Goal: Task Accomplishment & Management: Manage account settings

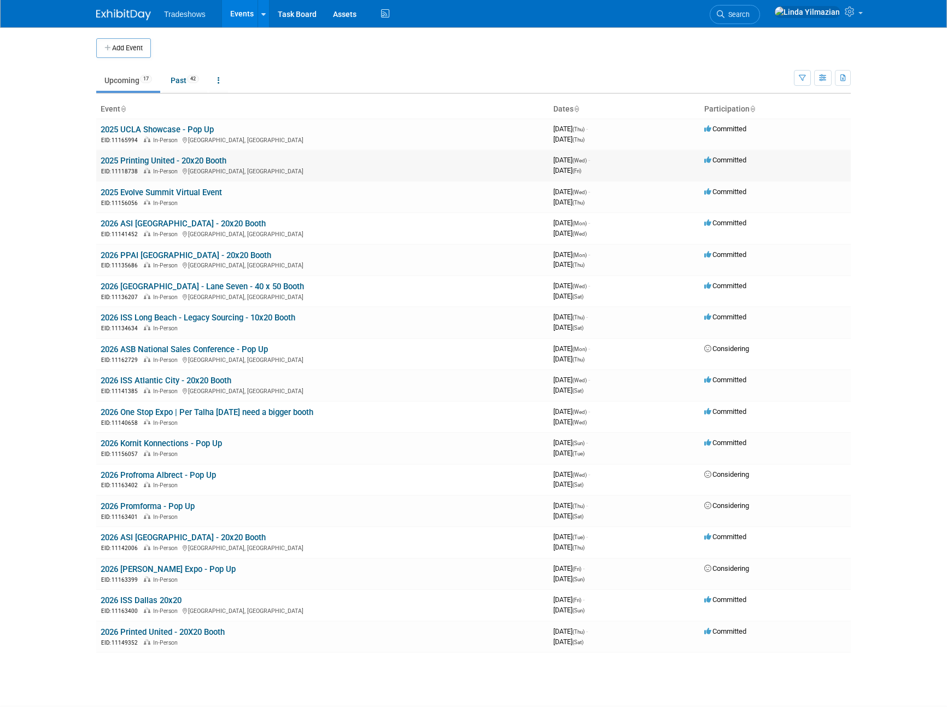
click at [168, 159] on link "2025 Printing United - 20x20 Booth" at bounding box center [164, 161] width 126 height 10
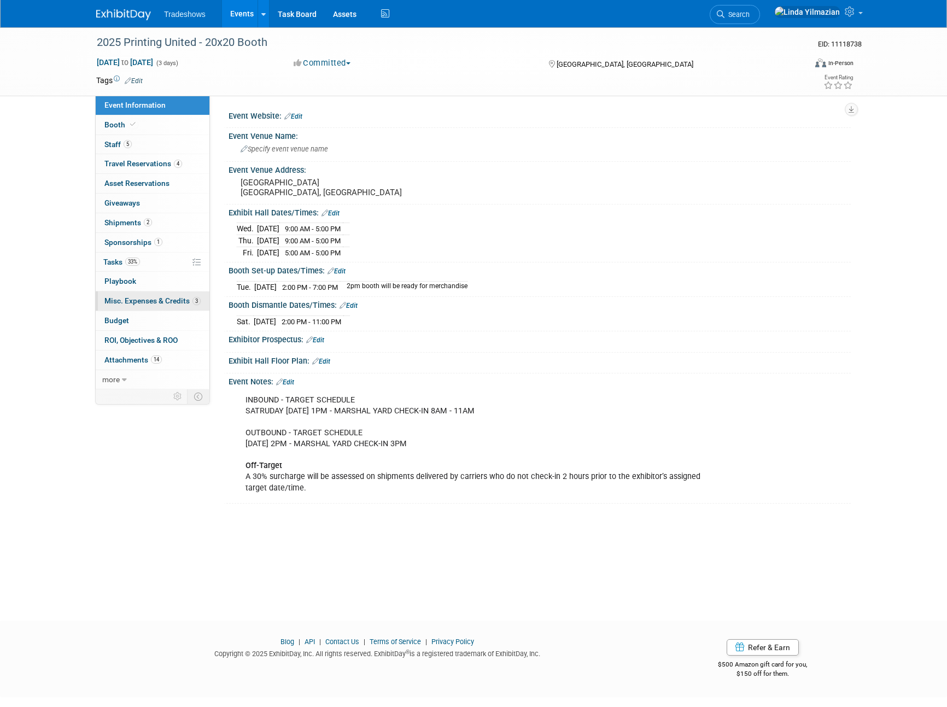
click at [139, 302] on span "Misc. Expenses & Credits 3" at bounding box center [152, 300] width 96 height 9
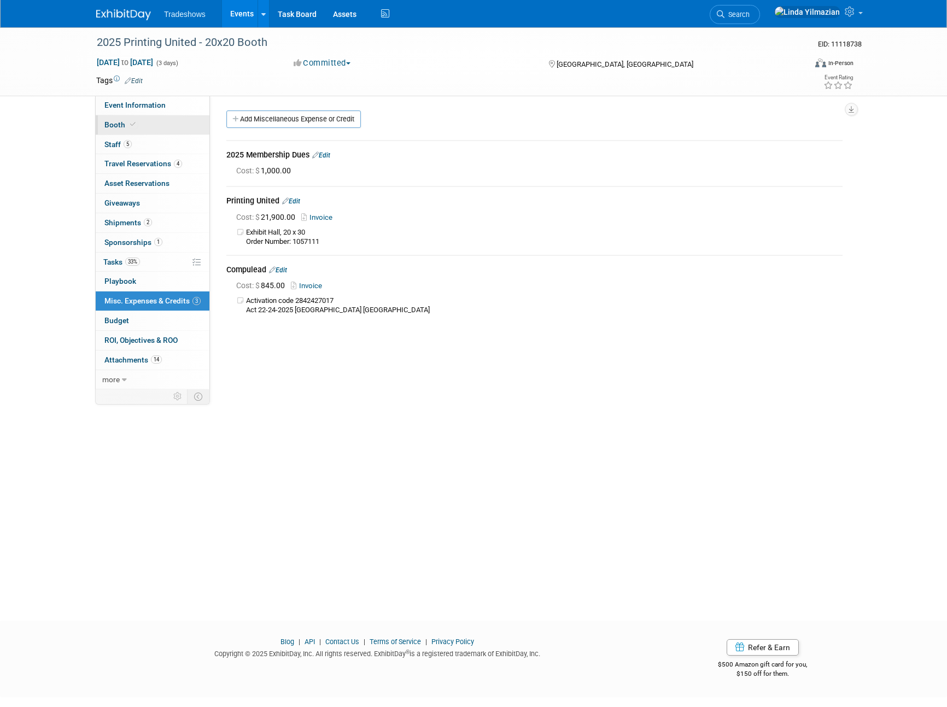
click at [126, 120] on span "Booth" at bounding box center [120, 124] width 33 height 9
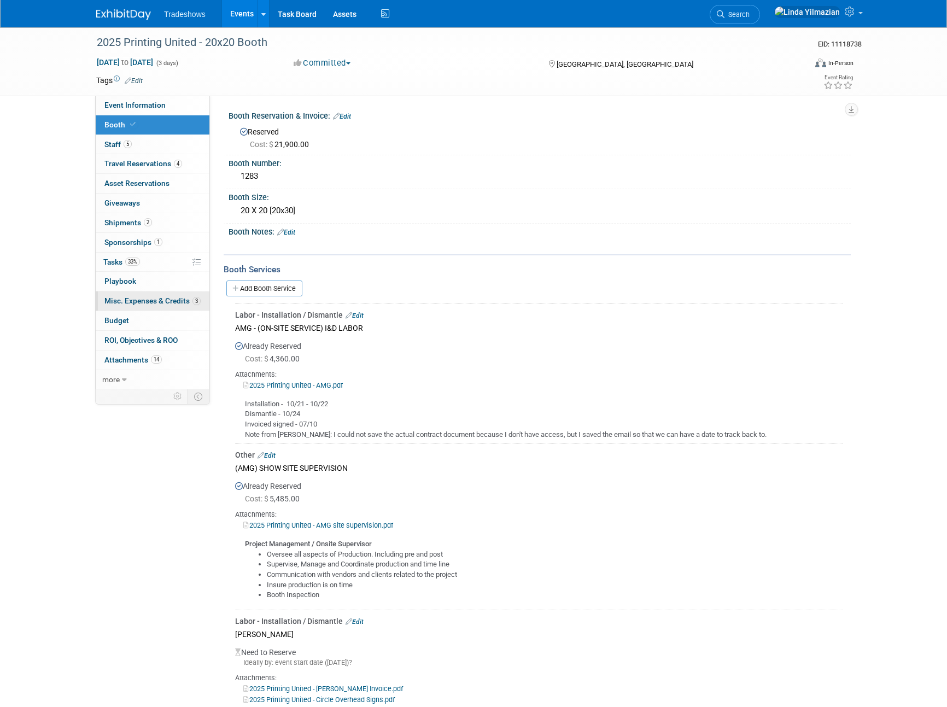
click at [118, 304] on span "Misc. Expenses & Credits 3" at bounding box center [152, 300] width 96 height 9
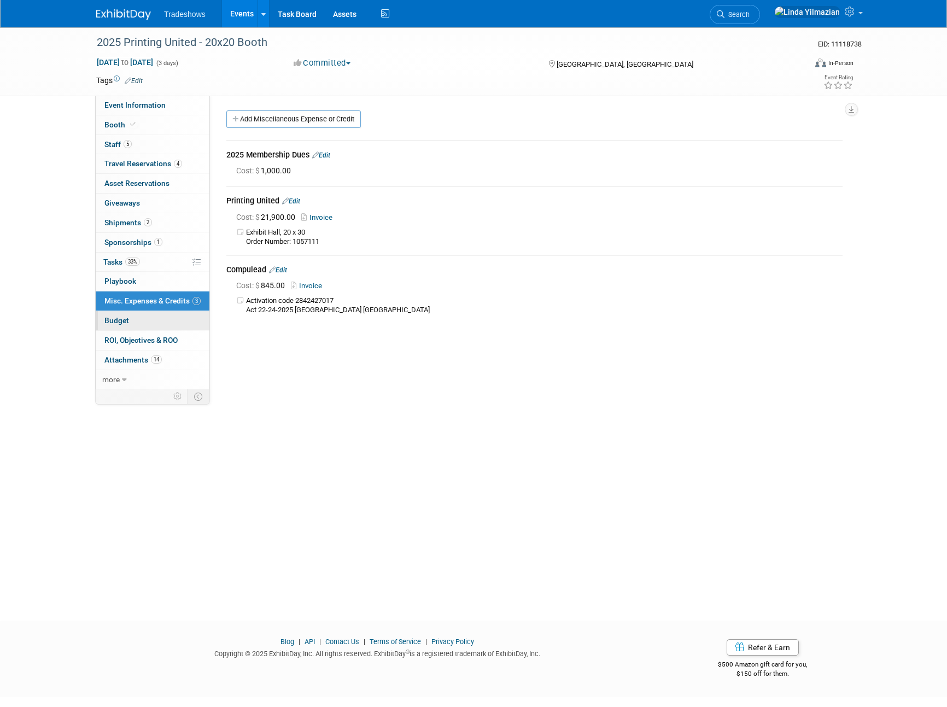
click at [120, 319] on span "Budget" at bounding box center [116, 320] width 25 height 9
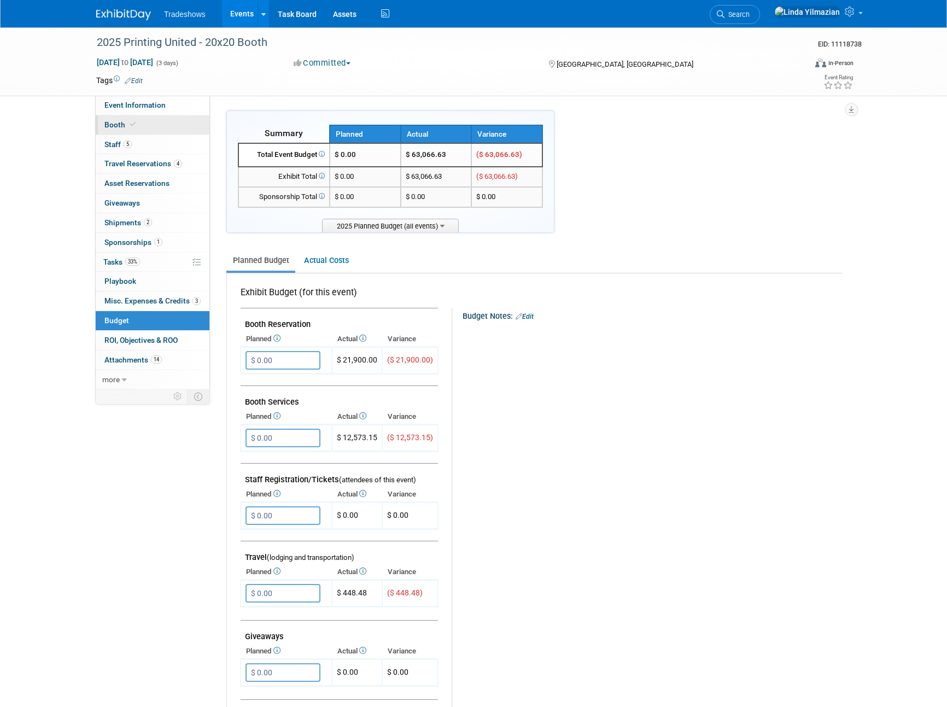
click at [115, 124] on span "Booth" at bounding box center [120, 124] width 33 height 9
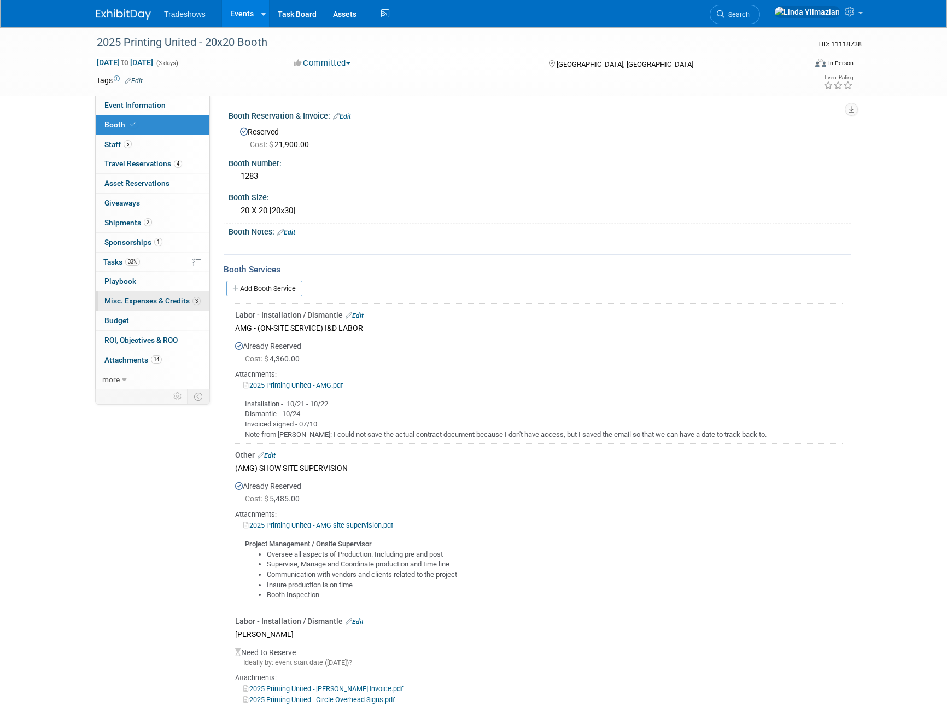
click at [140, 301] on span "Misc. Expenses & Credits 3" at bounding box center [152, 300] width 96 height 9
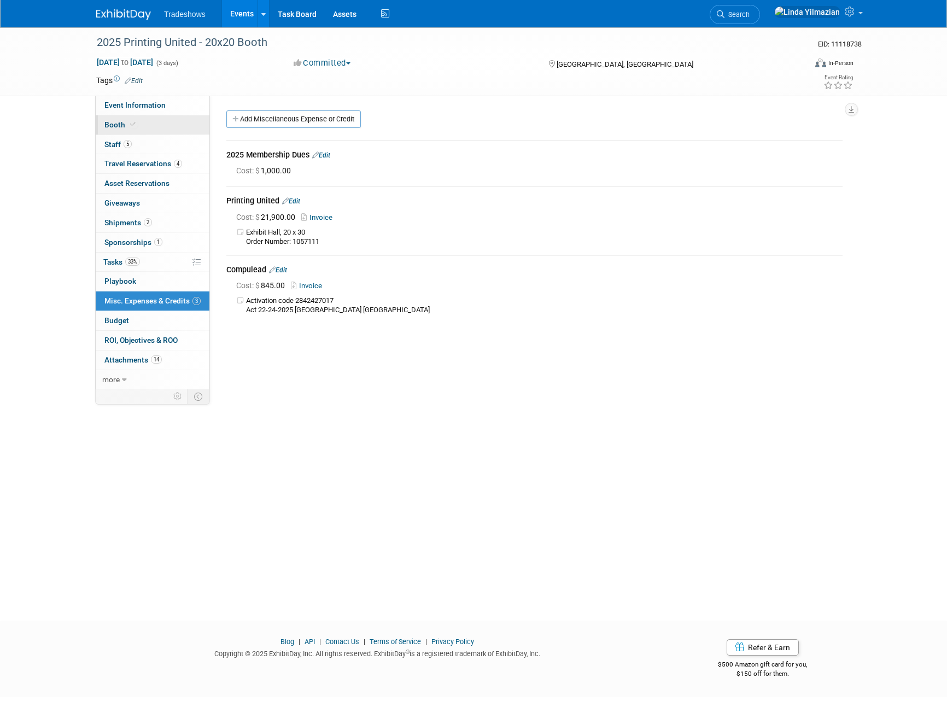
click at [115, 122] on span "Booth" at bounding box center [120, 124] width 33 height 9
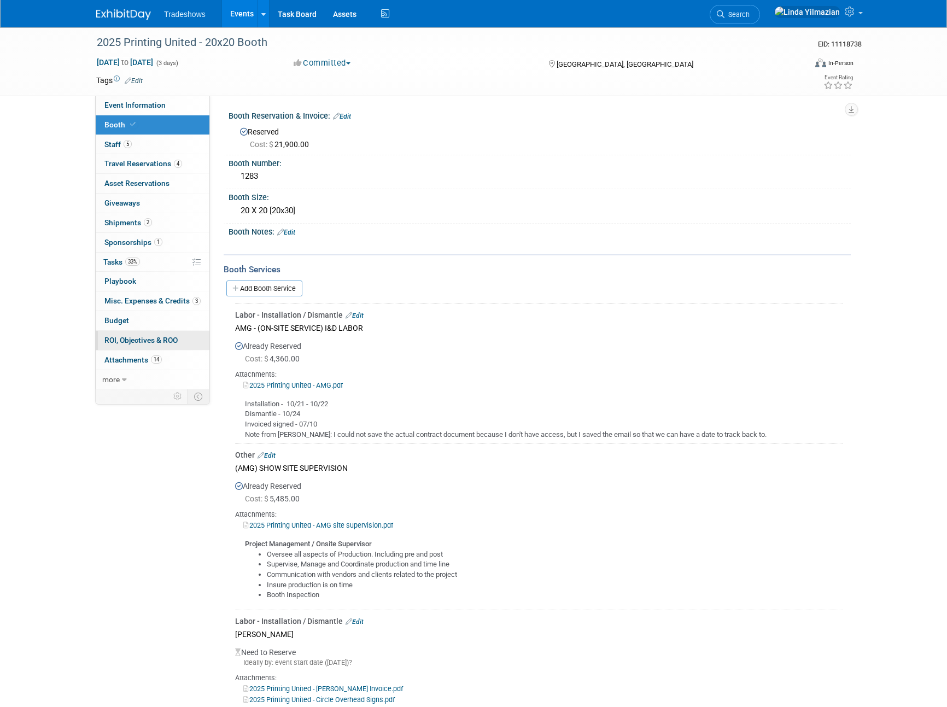
click at [138, 342] on span "ROI, Objectives & ROO 0" at bounding box center [140, 340] width 73 height 9
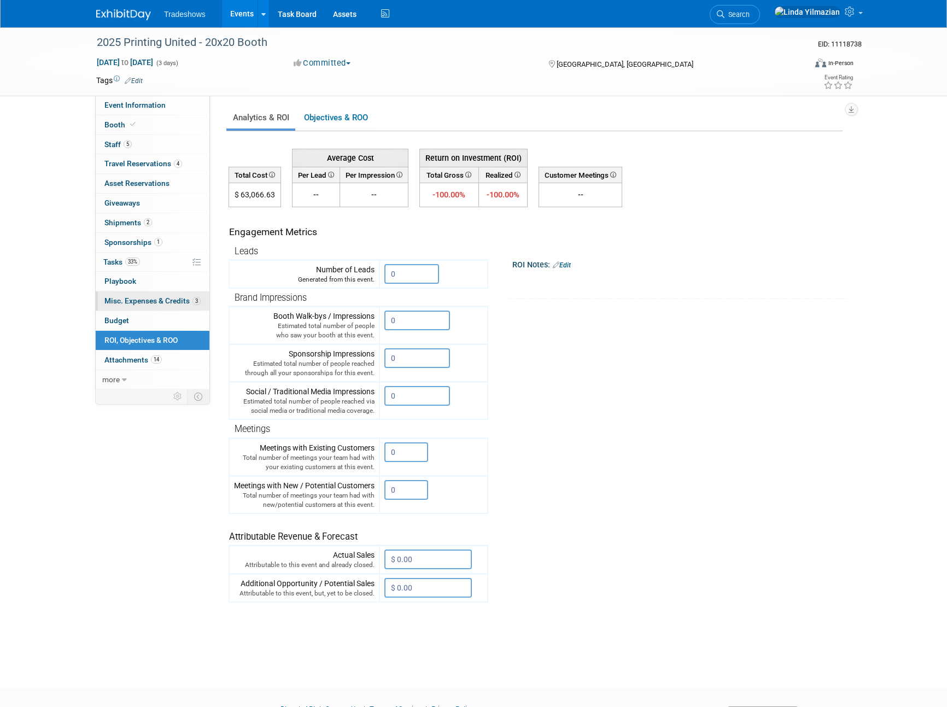
click at [127, 302] on span "Misc. Expenses & Credits 3" at bounding box center [152, 300] width 96 height 9
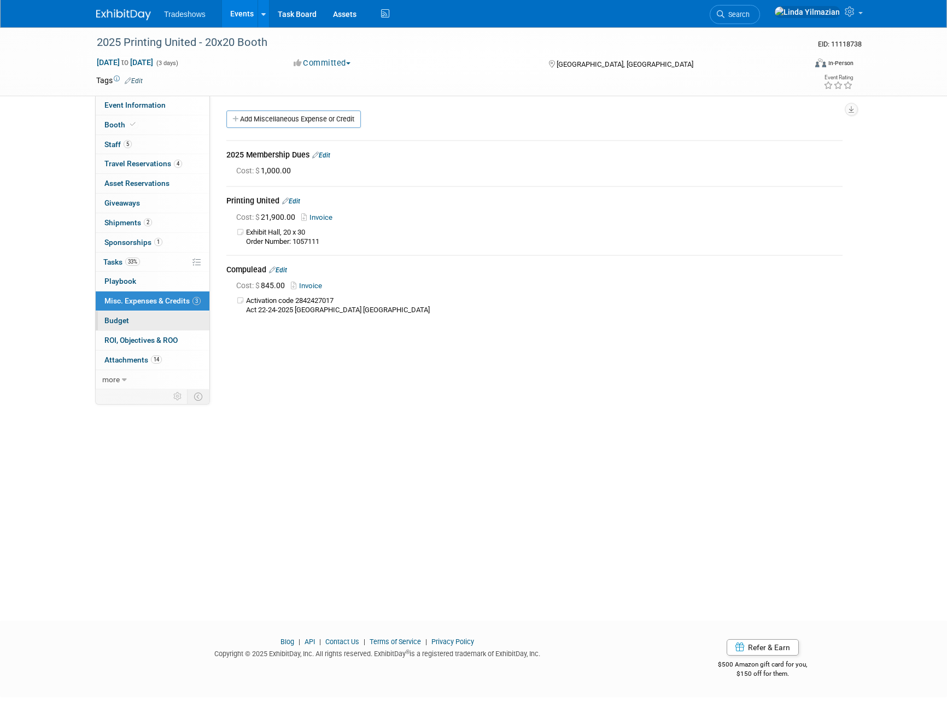
click at [115, 319] on span "Budget" at bounding box center [116, 320] width 25 height 9
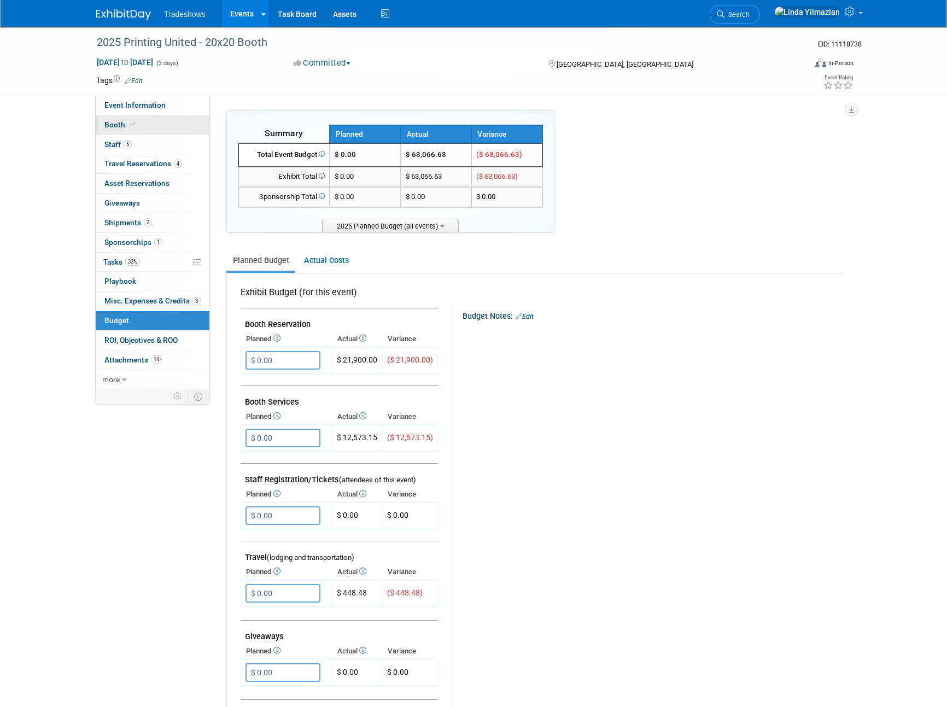
click at [113, 122] on span "Booth" at bounding box center [120, 124] width 33 height 9
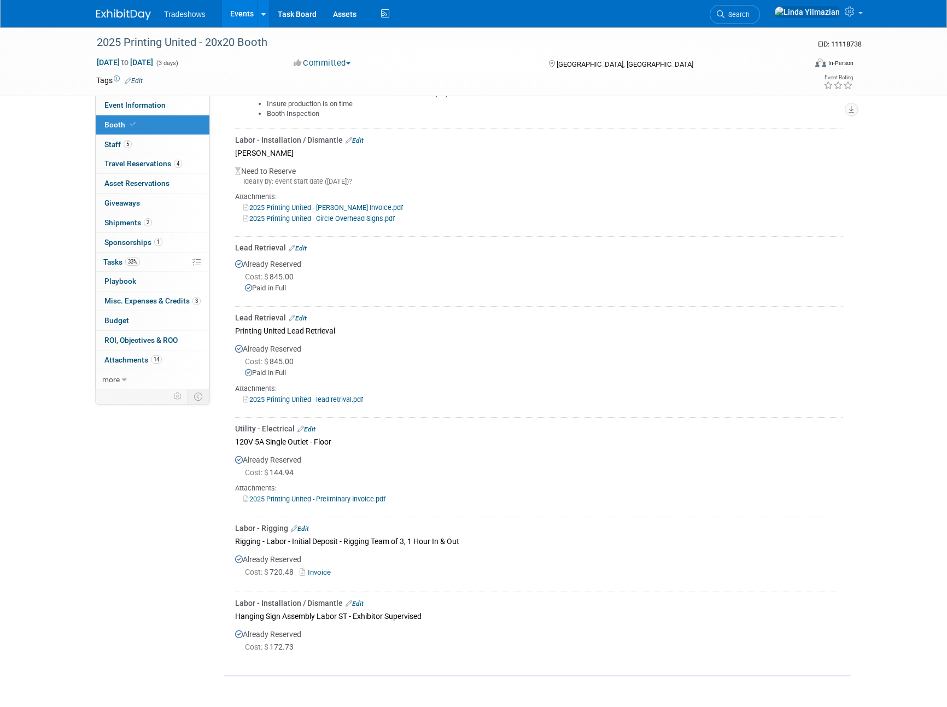
scroll to position [508, 0]
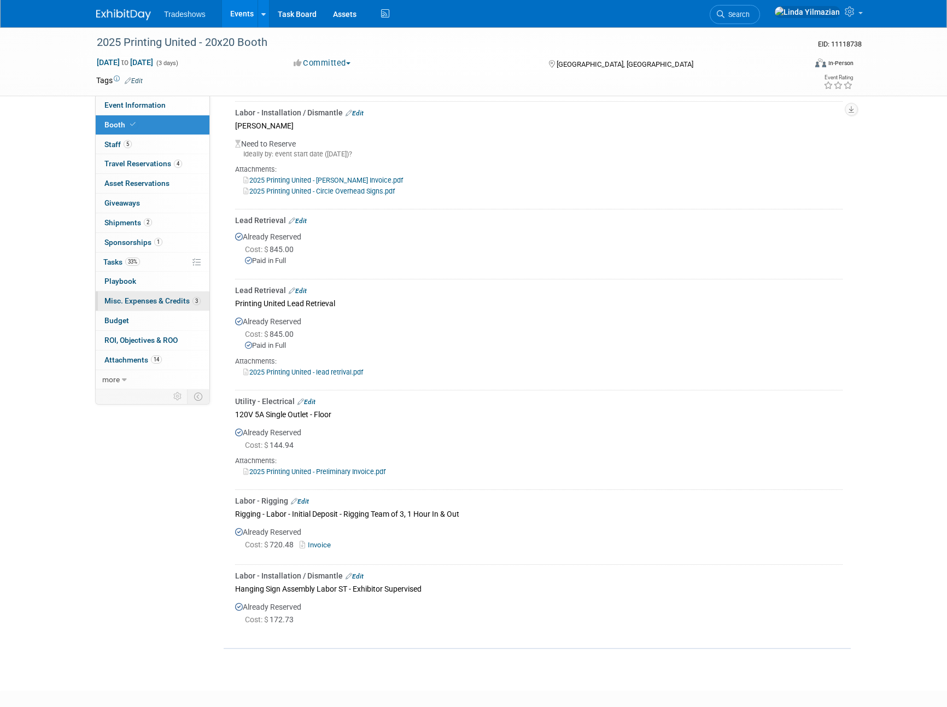
click at [133, 302] on span "Misc. Expenses & Credits 3" at bounding box center [152, 300] width 96 height 9
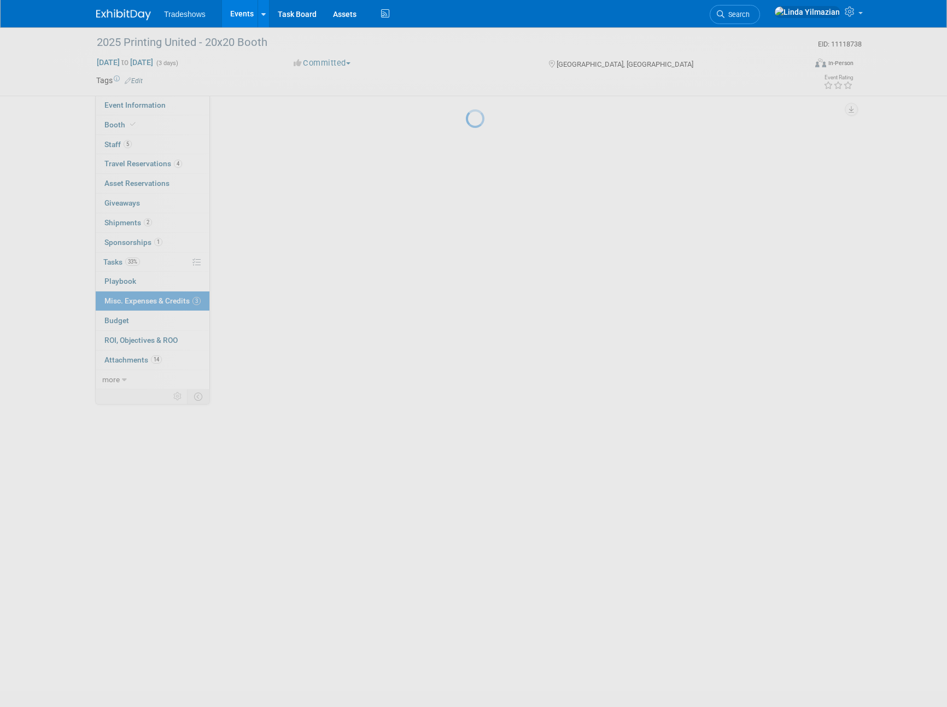
scroll to position [0, 0]
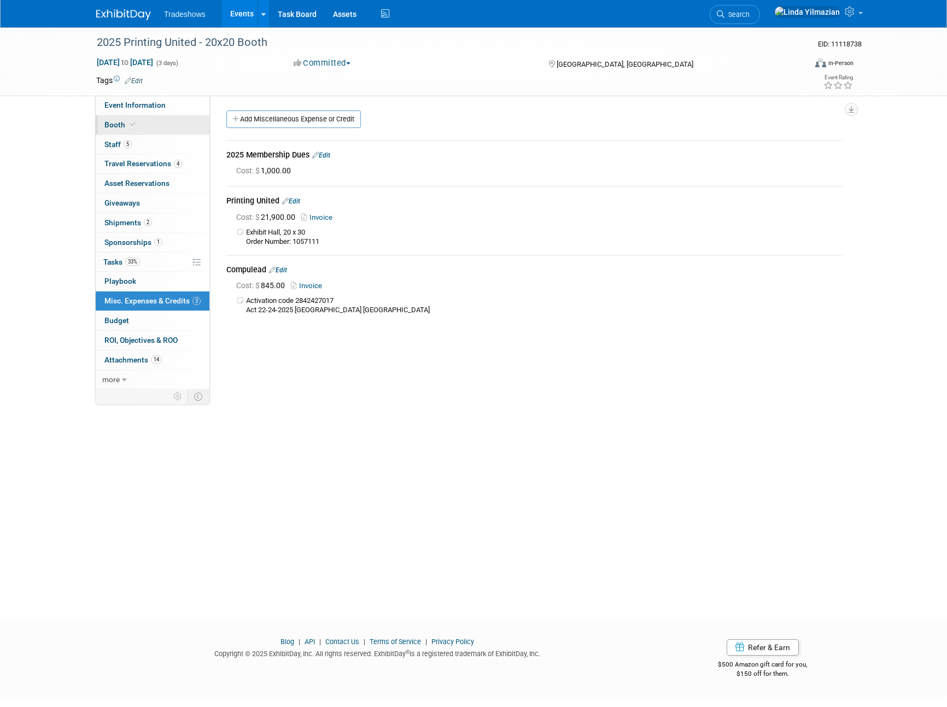
click at [121, 124] on span "Booth" at bounding box center [120, 124] width 33 height 9
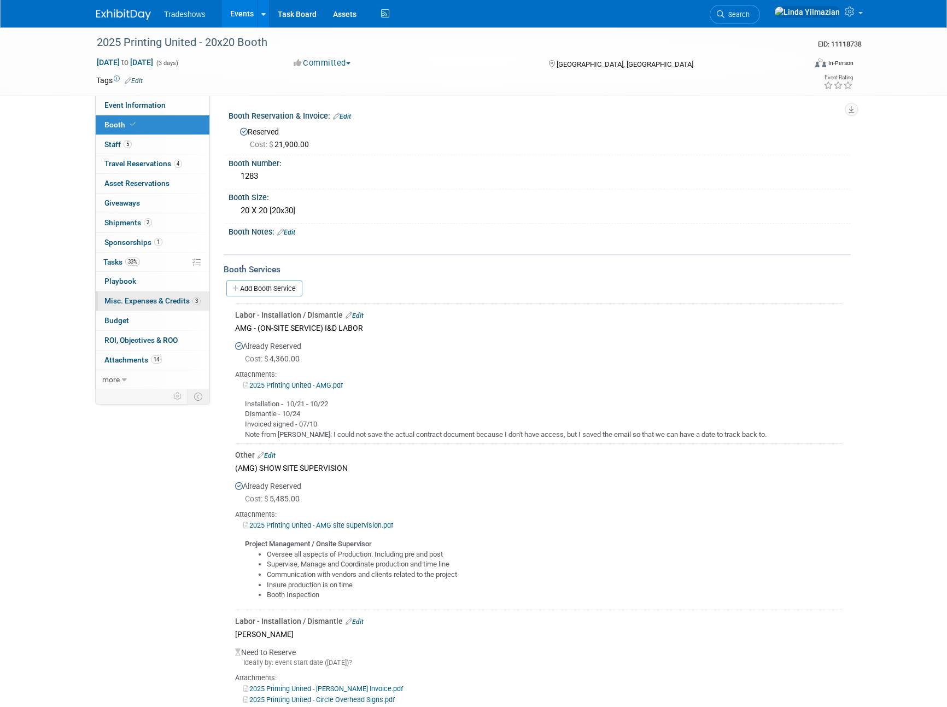
click at [140, 297] on span "Misc. Expenses & Credits 3" at bounding box center [152, 300] width 96 height 9
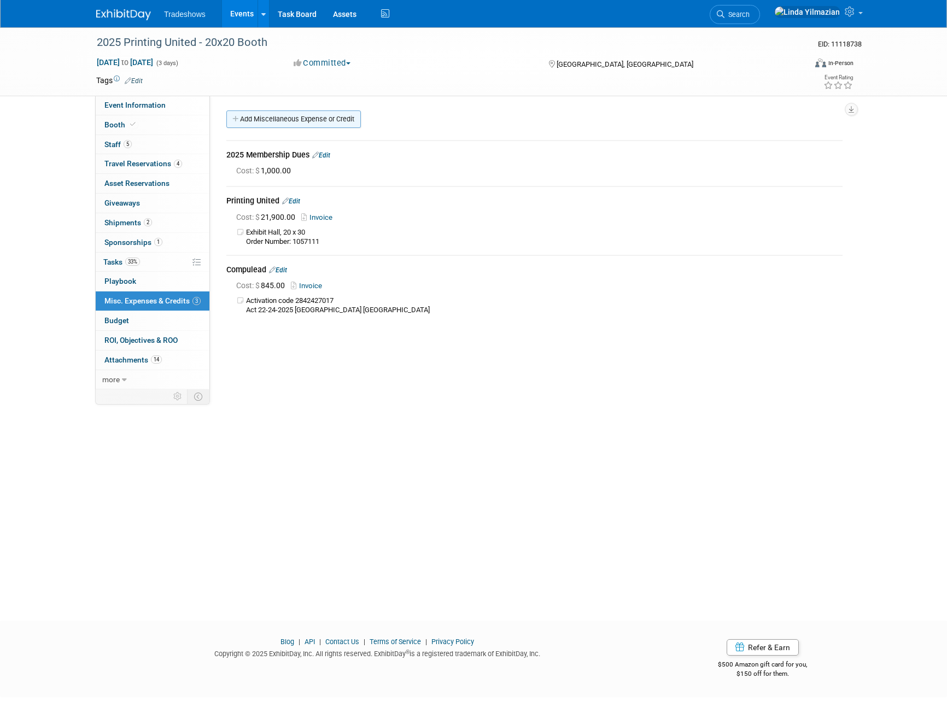
click at [278, 120] on link "Add Miscellaneous Expense or Credit" at bounding box center [293, 118] width 134 height 17
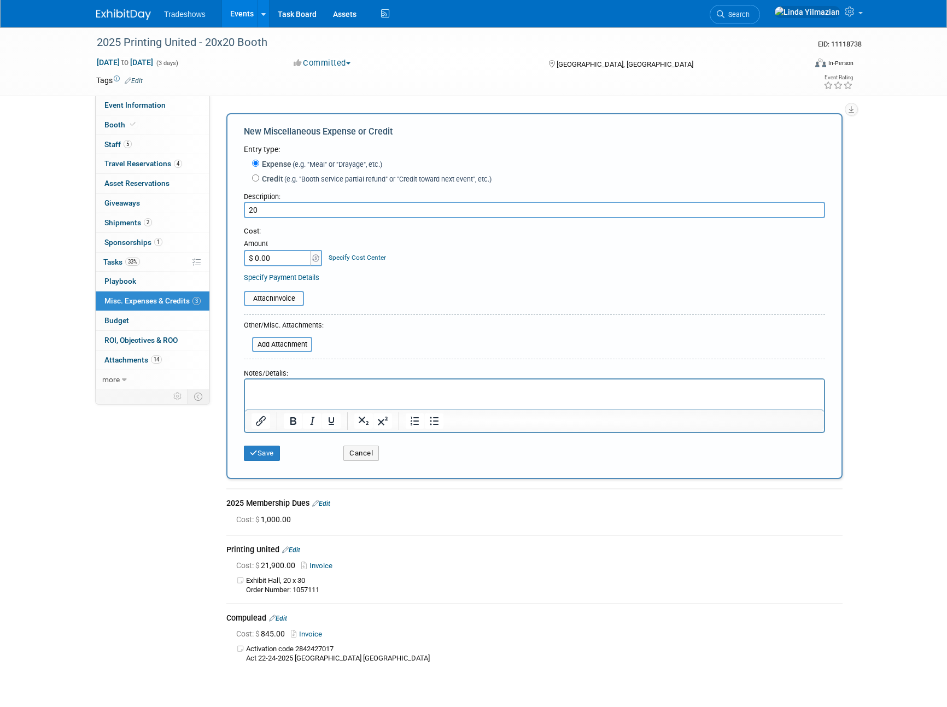
type input "2"
type input "10x20 Flooring - AMG"
click at [298, 253] on input "$ 0.00" at bounding box center [278, 258] width 68 height 16
drag, startPoint x: 303, startPoint y: 255, endPoint x: 245, endPoint y: 250, distance: 58.1
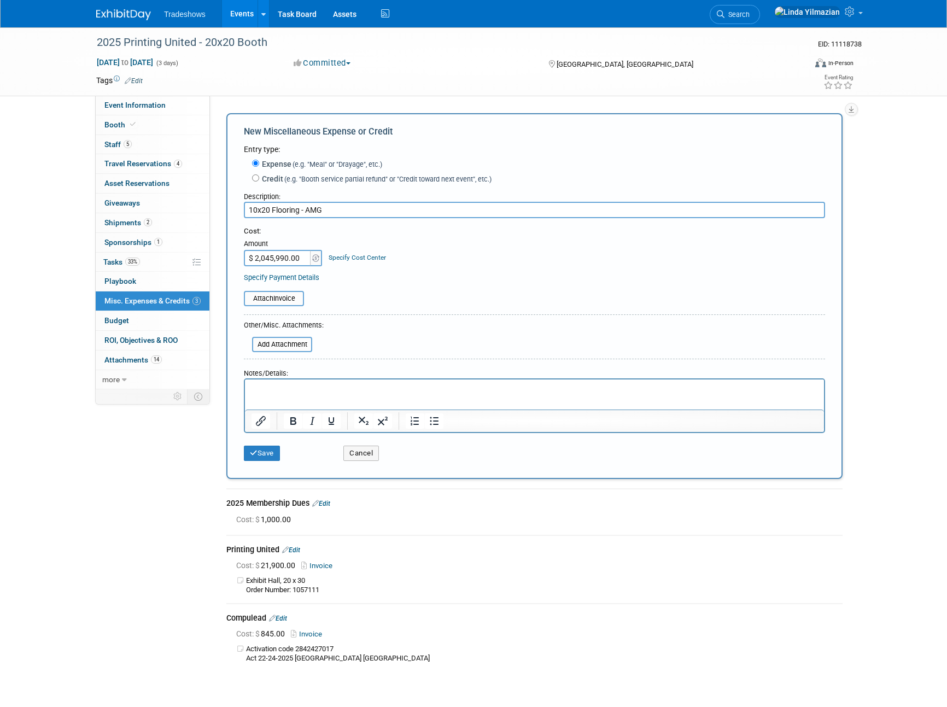
click at [245, 250] on input "$ 2,045,990.00" at bounding box center [278, 258] width 68 height 16
type input "$ 2,045.99"
click at [378, 306] on table "Attach Invoice" at bounding box center [534, 298] width 581 height 15
click at [266, 456] on button "Save" at bounding box center [262, 452] width 36 height 15
